Goal: Information Seeking & Learning: Find contact information

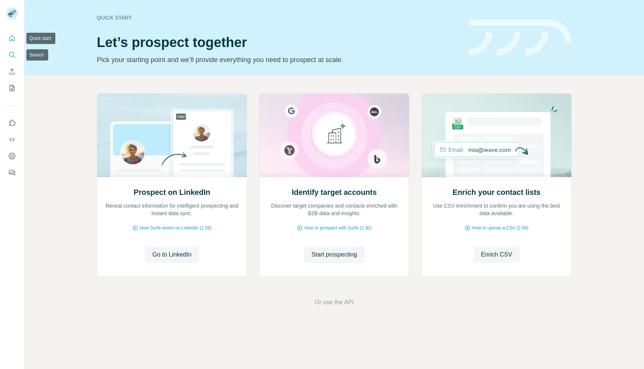
click at [8, 54] on icon "Search" at bounding box center [12, 55] width 8 height 8
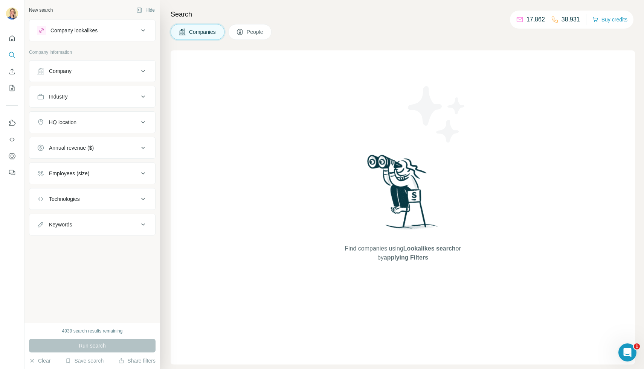
click at [87, 67] on button "Company" at bounding box center [92, 71] width 126 height 18
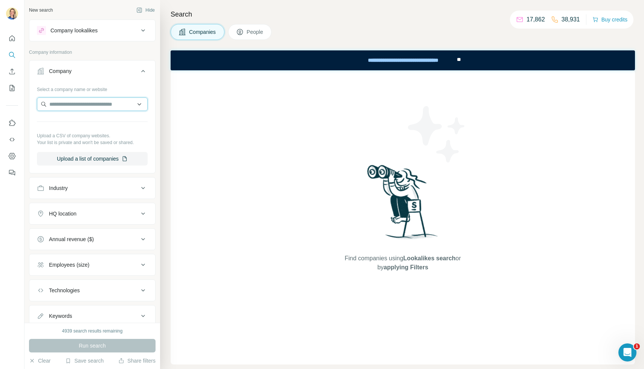
click at [72, 108] on input "text" at bounding box center [92, 105] width 111 height 14
type input "*******"
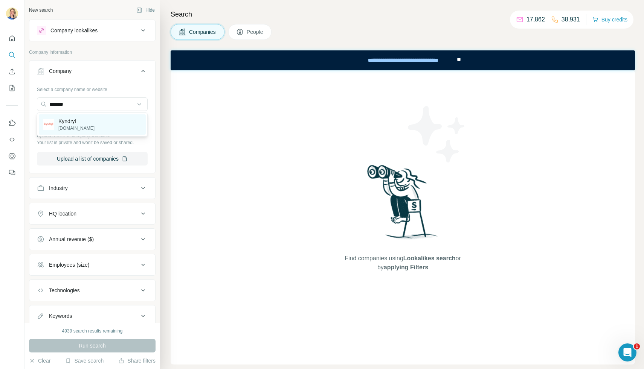
click at [78, 120] on p "Kyndryl" at bounding box center [76, 121] width 36 height 8
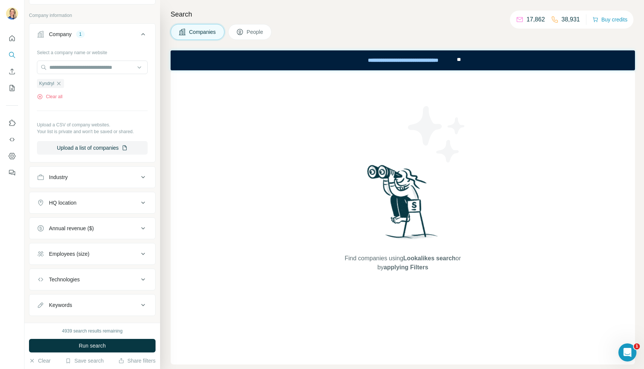
scroll to position [51, 0]
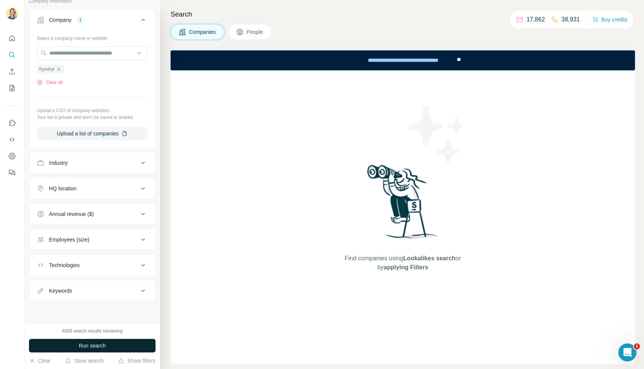
click at [79, 345] on span "Run search" at bounding box center [92, 346] width 27 height 8
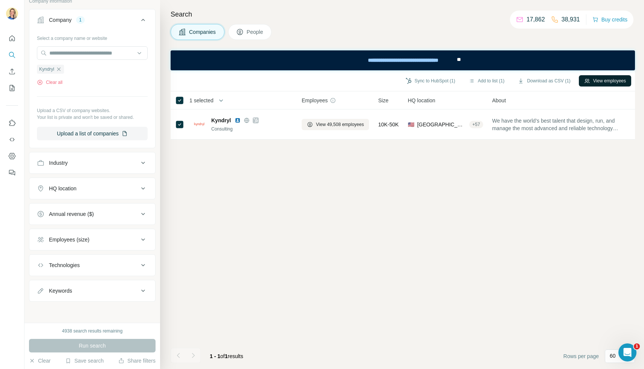
click at [613, 82] on button "View employees" at bounding box center [605, 80] width 52 height 11
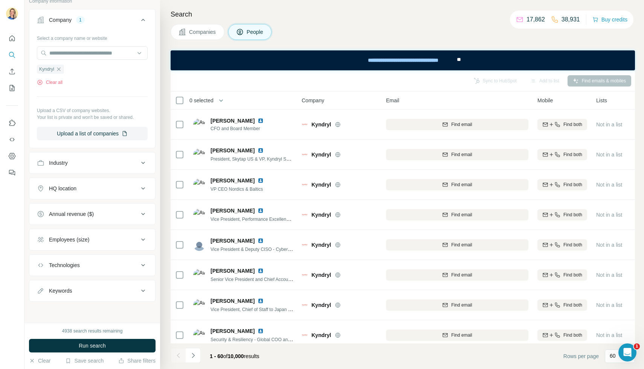
scroll to position [60, 0]
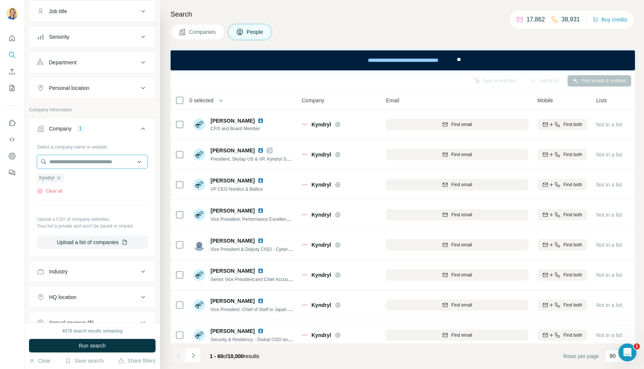
click at [105, 164] on input "text" at bounding box center [92, 162] width 111 height 14
type input "***"
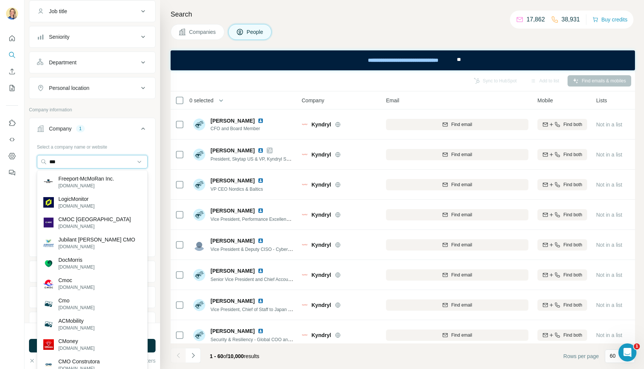
drag, startPoint x: 76, startPoint y: 161, endPoint x: 5, endPoint y: 161, distance: 70.8
click at [5, 161] on div "New search Hide Company lookalikes Personal information Job title Seniority Dep…" at bounding box center [322, 184] width 644 height 369
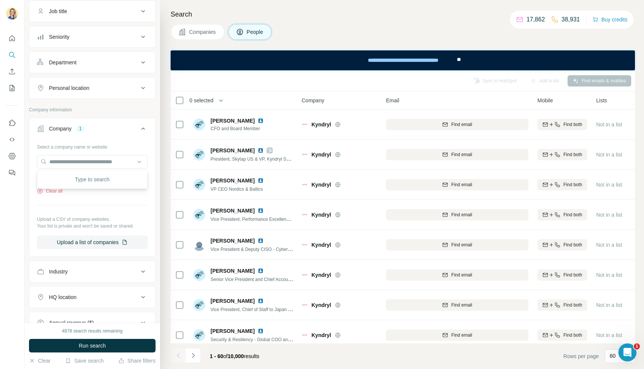
click at [160, 129] on div "Search Companies People Sync to HubSpot Add to list Find emails & mobiles 0 sel…" at bounding box center [402, 184] width 484 height 369
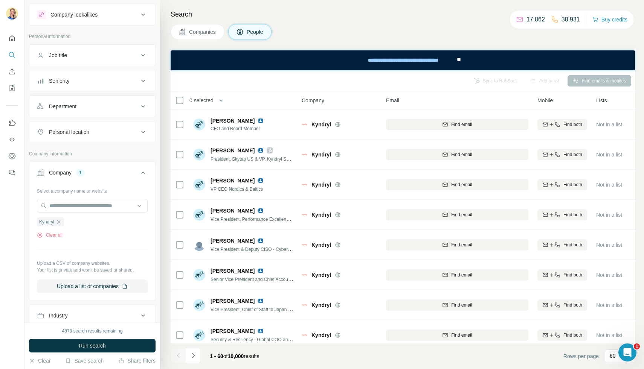
scroll to position [0, 0]
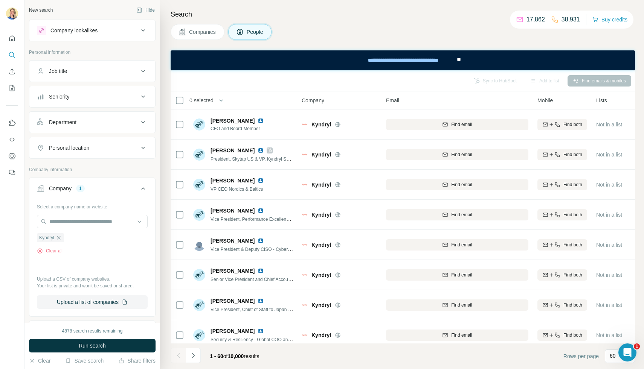
click at [103, 71] on div "Job title" at bounding box center [88, 71] width 102 height 8
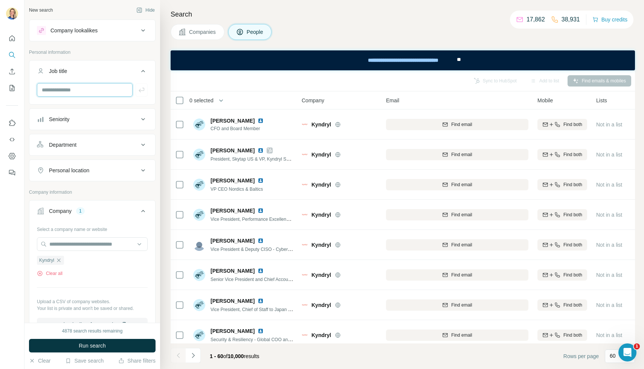
click at [84, 88] on input "text" at bounding box center [85, 90] width 96 height 14
type input "***"
click at [144, 90] on icon "button" at bounding box center [142, 90] width 6 height 5
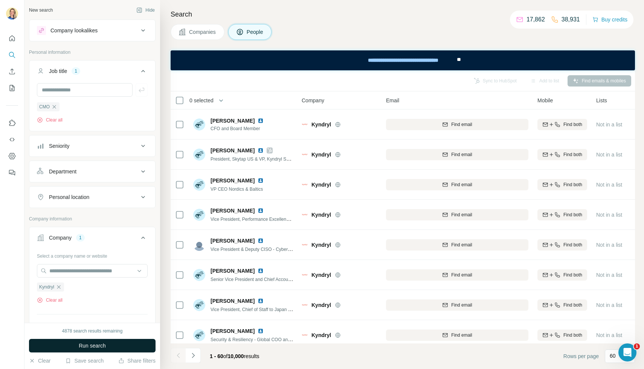
click at [75, 348] on button "Run search" at bounding box center [92, 346] width 127 height 14
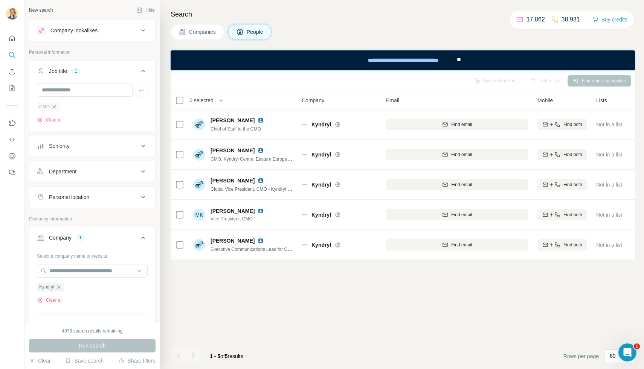
click at [55, 107] on icon "button" at bounding box center [54, 107] width 6 height 6
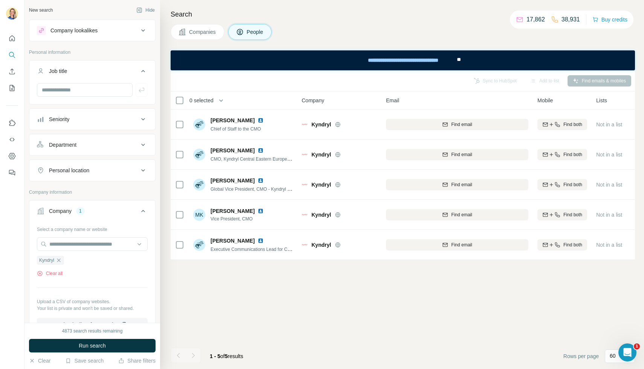
click at [93, 116] on div "Seniority" at bounding box center [88, 120] width 102 height 8
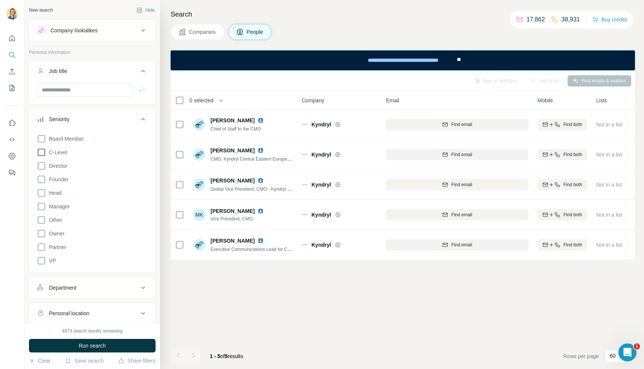
click at [64, 153] on span "C-Level" at bounding box center [56, 153] width 21 height 8
click at [61, 166] on span "Director" at bounding box center [56, 166] width 21 height 8
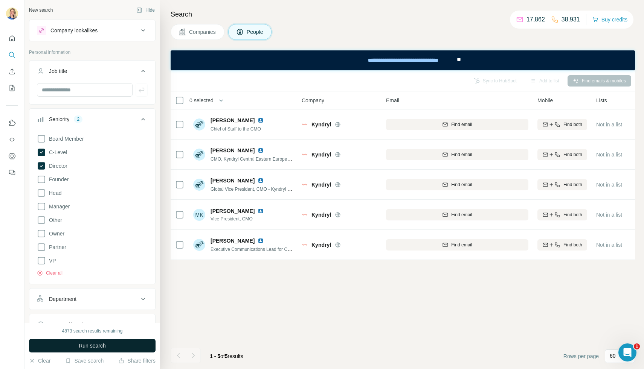
click at [67, 344] on button "Run search" at bounding box center [92, 346] width 127 height 14
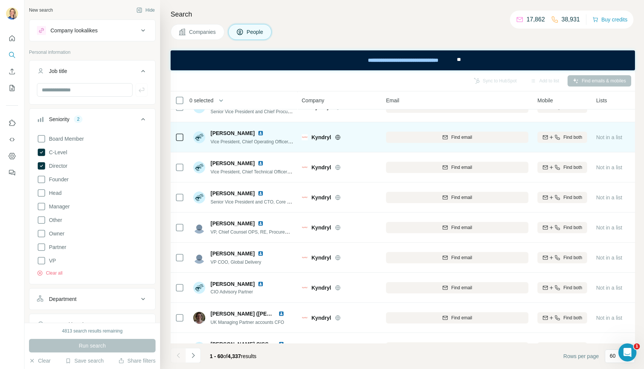
scroll to position [352, 0]
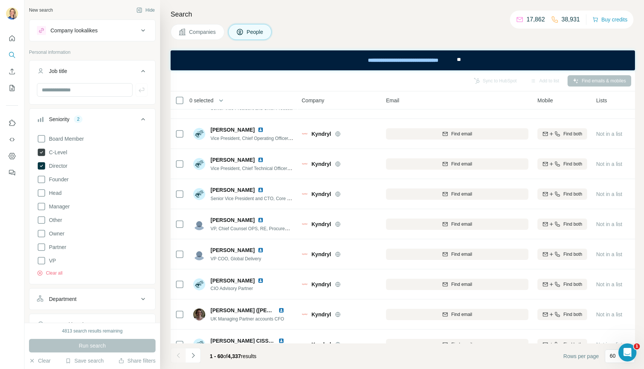
click at [60, 152] on span "C-Level" at bounding box center [56, 153] width 21 height 8
click at [58, 169] on span "Director" at bounding box center [56, 166] width 21 height 8
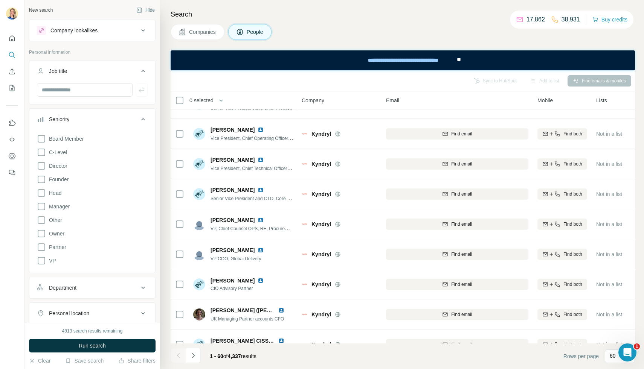
click at [159, 99] on div "New search Hide Company lookalikes Personal information Job title Seniority Boa…" at bounding box center [92, 161] width 136 height 323
click at [140, 90] on div at bounding box center [92, 90] width 111 height 14
click at [144, 73] on icon at bounding box center [143, 71] width 9 height 9
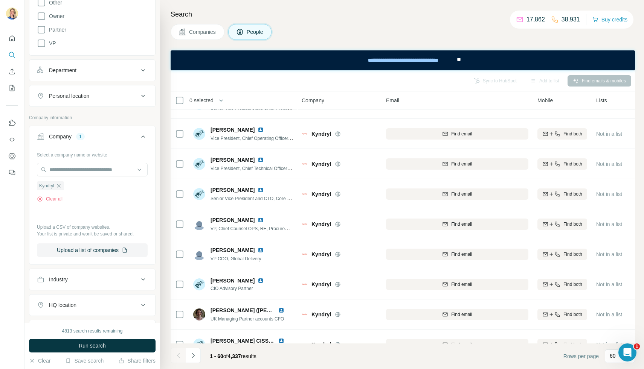
scroll to position [188, 0]
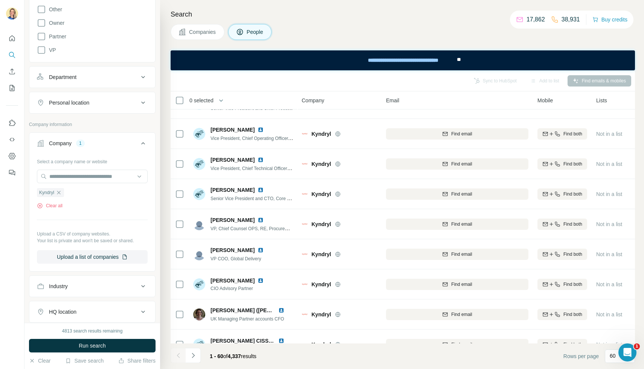
click at [103, 97] on button "Personal location" at bounding box center [92, 103] width 126 height 18
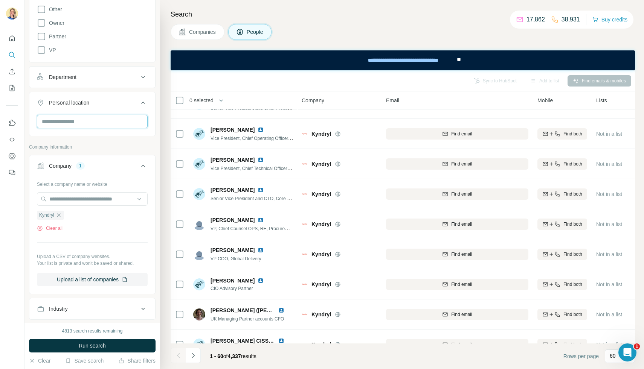
click at [80, 120] on input "text" at bounding box center [92, 122] width 111 height 14
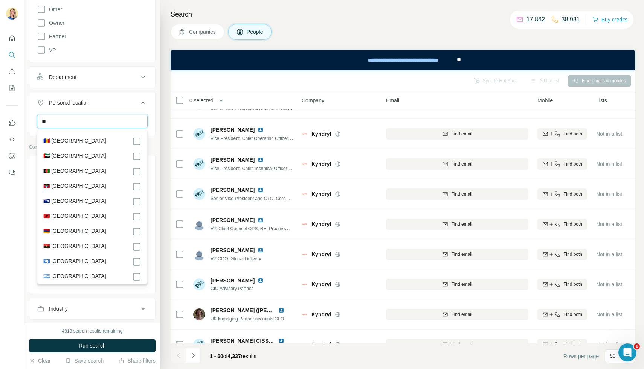
type input "*"
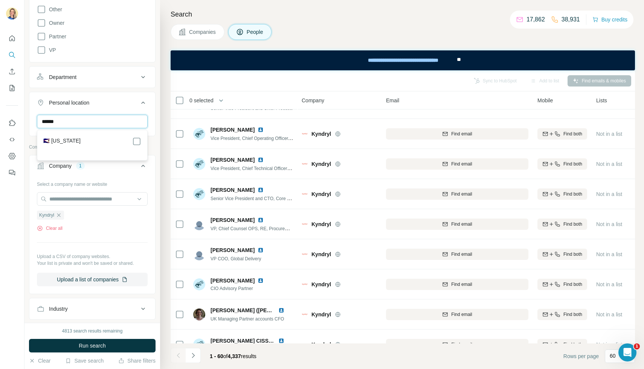
type input "*******"
drag, startPoint x: 76, startPoint y: 121, endPoint x: 23, endPoint y: 121, distance: 52.3
click at [23, 121] on div "New search Hide Company lookalikes Personal information Job title Seniority Boa…" at bounding box center [322, 184] width 644 height 369
type input "**********"
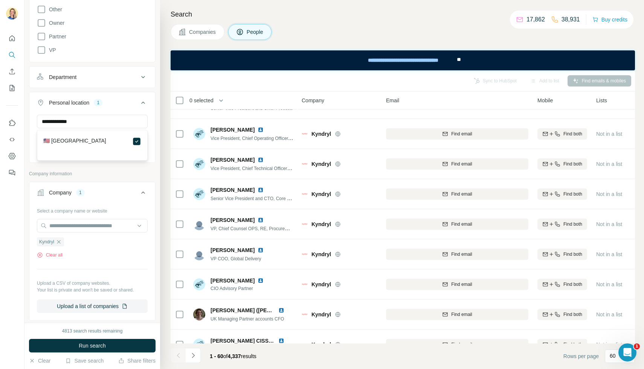
click at [154, 140] on div "**********" at bounding box center [92, 138] width 126 height 46
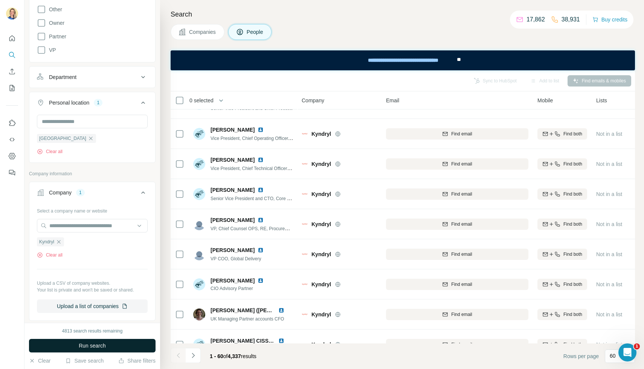
click at [95, 341] on button "Run search" at bounding box center [92, 346] width 127 height 14
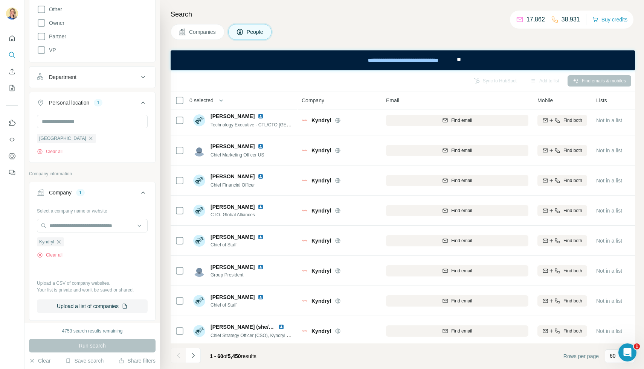
scroll to position [1573, 0]
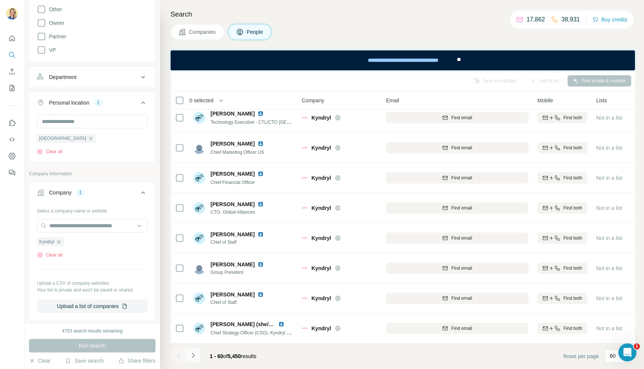
click at [192, 355] on icon "Navigate to next page" at bounding box center [193, 356] width 8 height 8
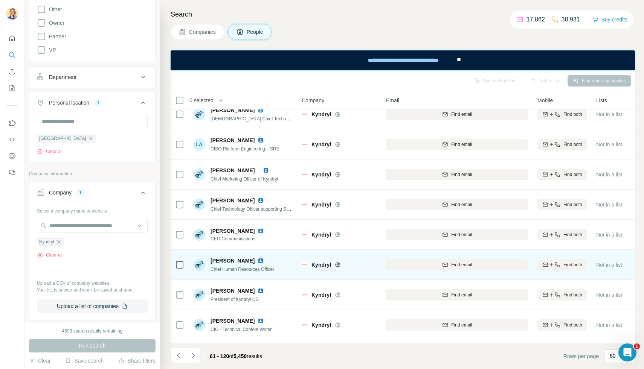
scroll to position [370, 0]
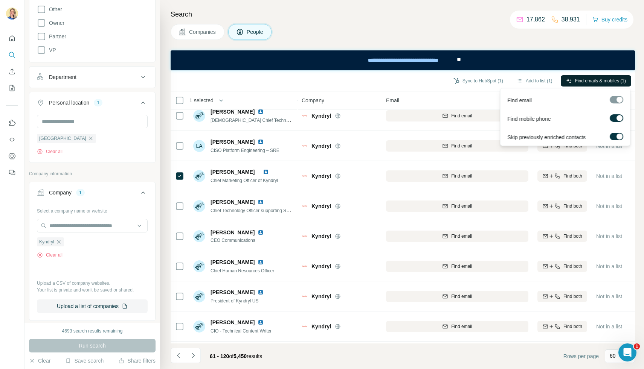
click at [581, 78] on span "Find emails & mobiles (1)" at bounding box center [600, 81] width 51 height 7
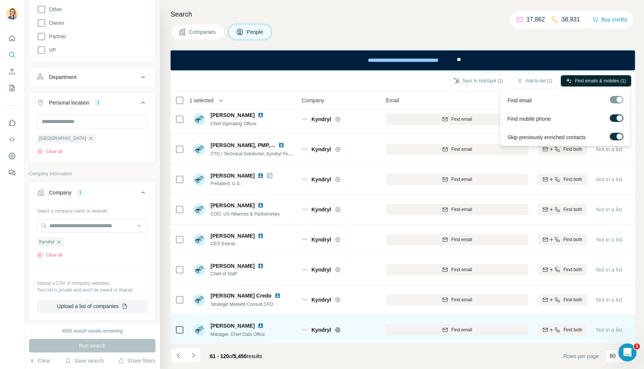
scroll to position [0, 0]
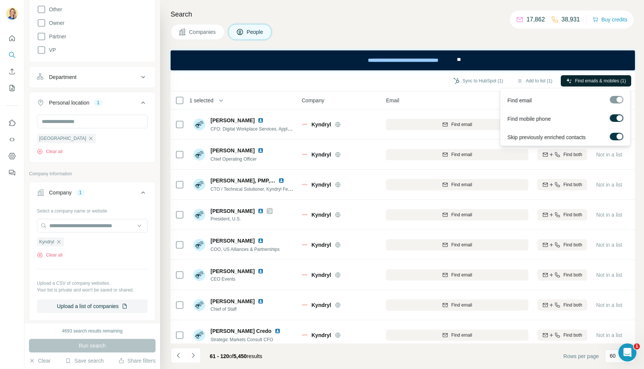
click at [406, 79] on div "Sync to HubSpot (1) Add to list (1) Find emails & mobiles (1)" at bounding box center [402, 80] width 457 height 13
